Goal: Check status: Check status

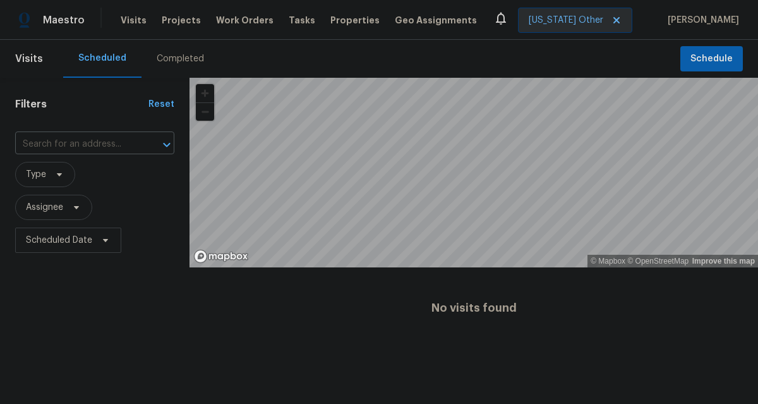
click at [171, 63] on div "Completed" at bounding box center [180, 58] width 47 height 13
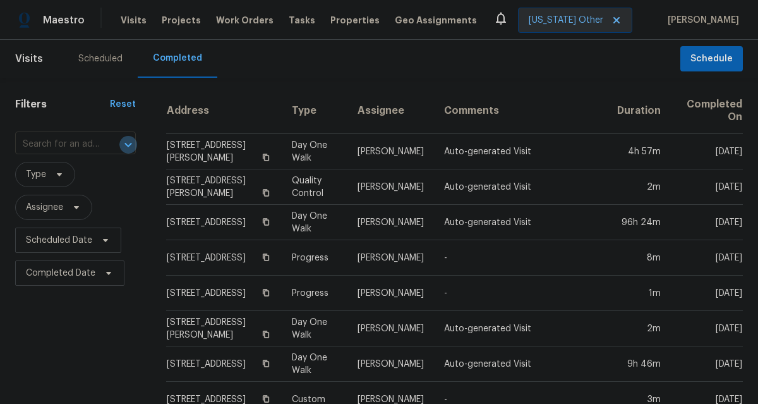
click at [121, 141] on icon "Open" at bounding box center [128, 144] width 15 height 15
paste input "[STREET_ADDRESS]"
type input "[STREET_ADDRESS]"
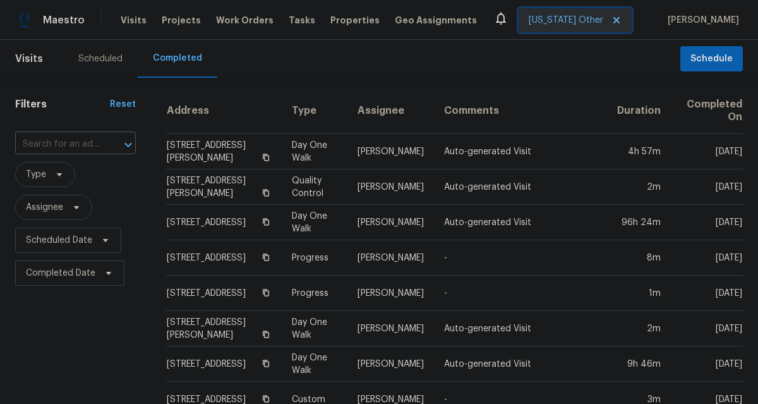
click at [602, 21] on span "[US_STATE] Other" at bounding box center [566, 20] width 75 height 13
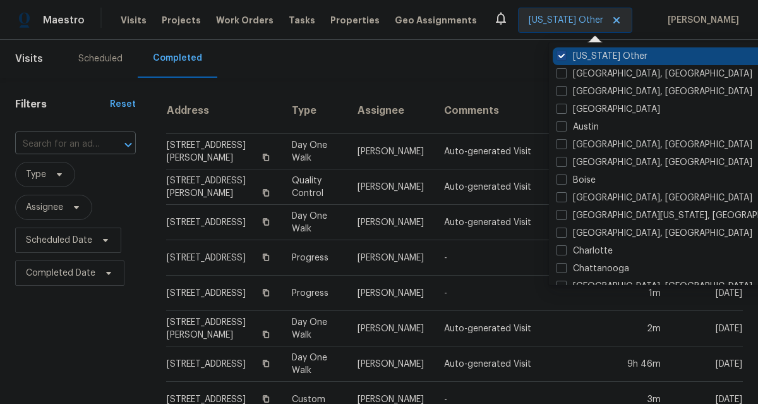
click at [562, 57] on span at bounding box center [562, 56] width 10 height 10
click at [562, 57] on input "[US_STATE] Other" at bounding box center [561, 54] width 8 height 8
checkbox input "true"
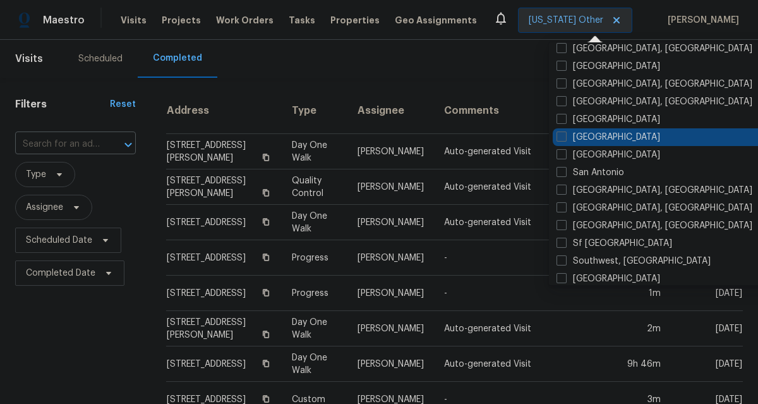
scroll to position [808, 0]
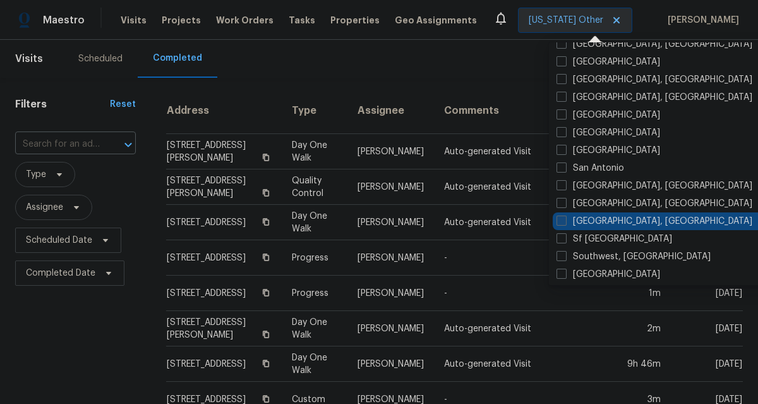
click at [562, 220] on span at bounding box center [562, 220] width 10 height 10
click at [562, 220] on input "[GEOGRAPHIC_DATA], [GEOGRAPHIC_DATA]" at bounding box center [561, 219] width 8 height 8
checkbox input "true"
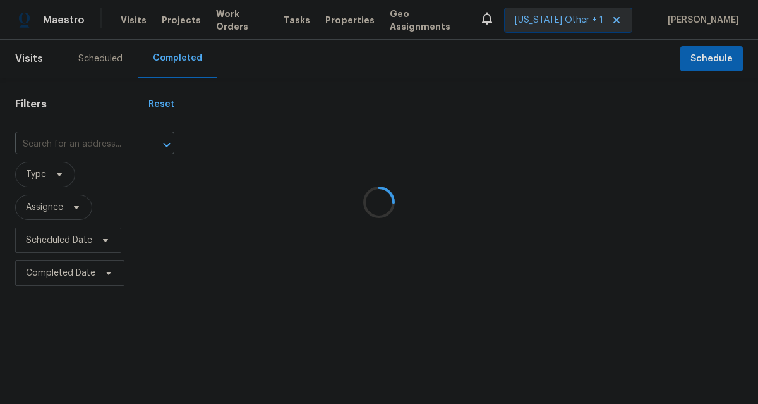
click at [112, 142] on div at bounding box center [379, 202] width 758 height 404
click at [82, 149] on div at bounding box center [379, 202] width 758 height 404
click at [49, 146] on div at bounding box center [379, 202] width 758 height 404
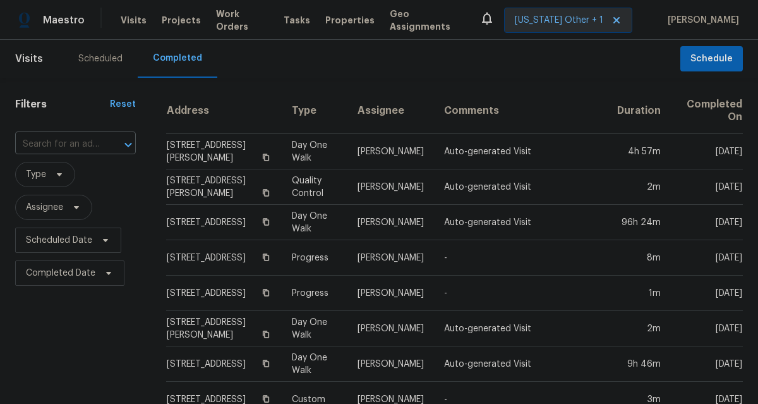
click at [49, 146] on input "text" at bounding box center [57, 145] width 85 height 20
paste input "[STREET_ADDRESS]"
type input "[STREET_ADDRESS]"
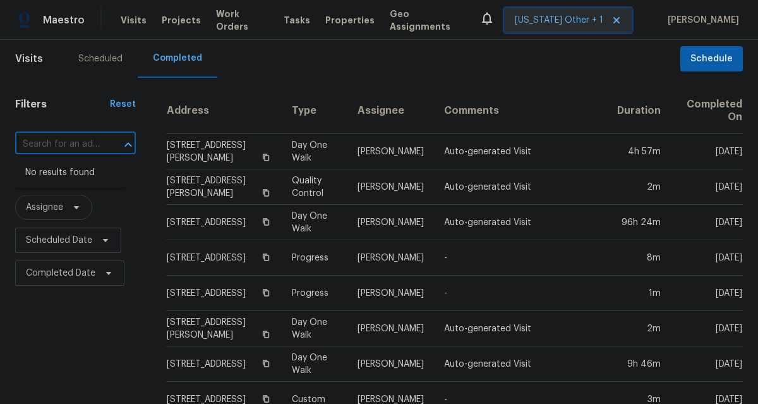
click at [573, 26] on span "[US_STATE] Other + 1" at bounding box center [559, 20] width 88 height 13
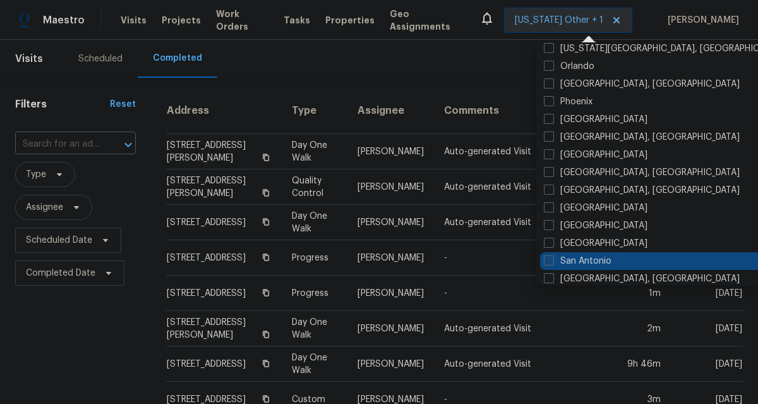
scroll to position [731, 0]
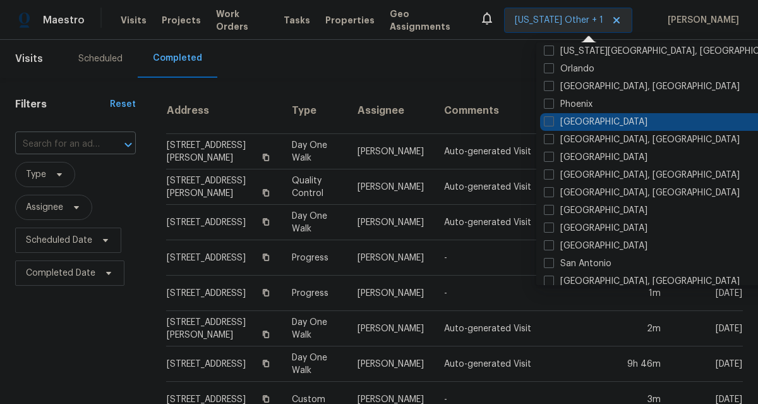
click at [552, 123] on span at bounding box center [549, 121] width 10 height 10
click at [552, 123] on input "[GEOGRAPHIC_DATA]" at bounding box center [548, 120] width 8 height 8
checkbox input "true"
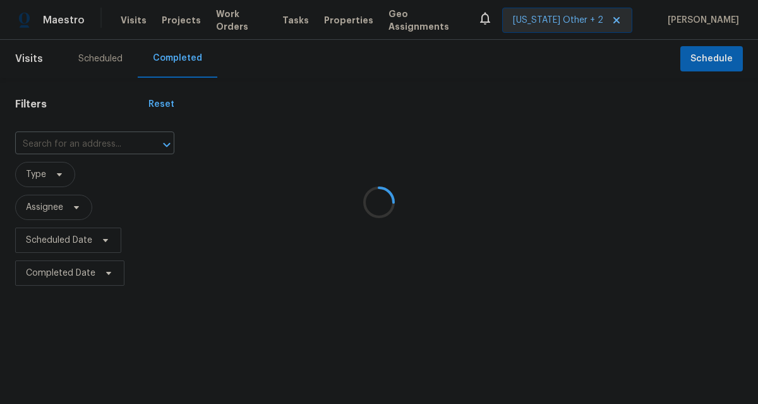
click at [114, 138] on div at bounding box center [379, 202] width 758 height 404
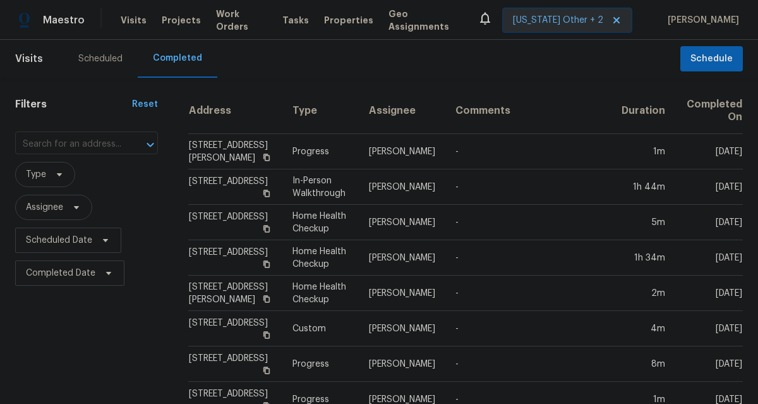
click at [92, 144] on input "text" at bounding box center [68, 145] width 107 height 20
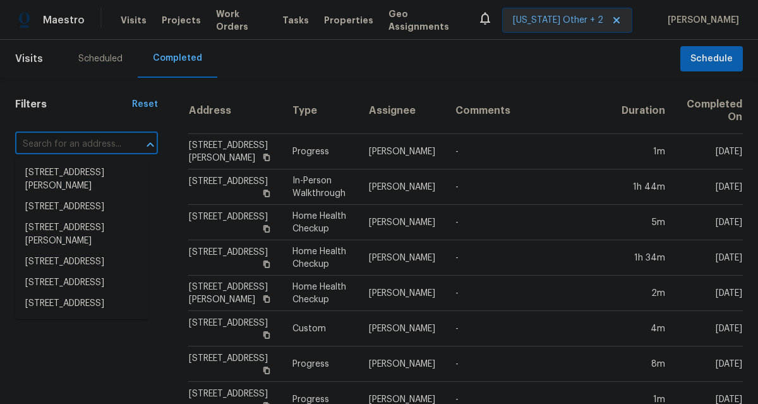
paste input "[STREET_ADDRESS]"
type input "[STREET_ADDRESS]"
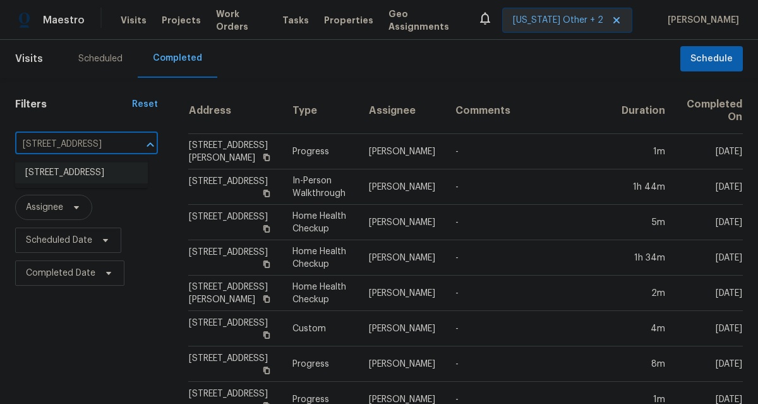
click at [75, 167] on li "[STREET_ADDRESS]" at bounding box center [81, 172] width 133 height 21
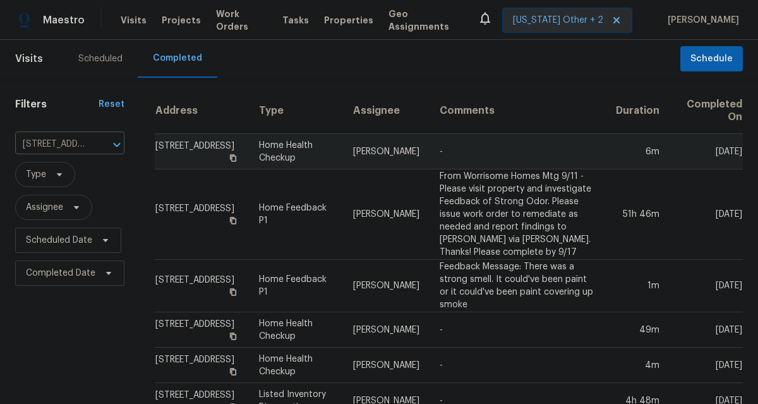
click at [179, 166] on td "[STREET_ADDRESS]" at bounding box center [202, 151] width 94 height 35
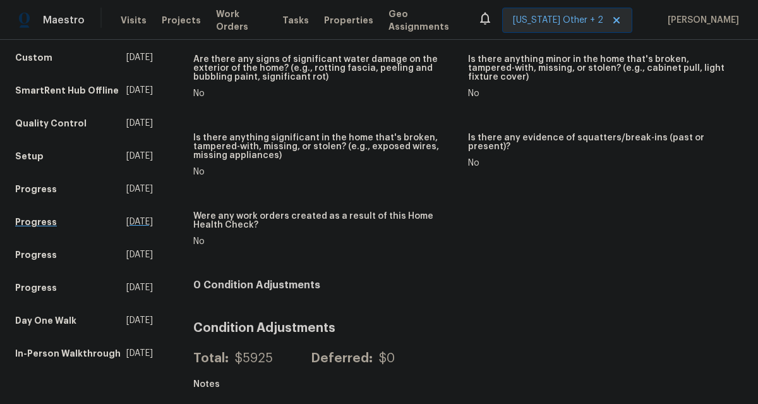
scroll to position [1100, 0]
click at [31, 162] on h5 "Setup" at bounding box center [29, 156] width 28 height 13
